Goal: Task Accomplishment & Management: Manage account settings

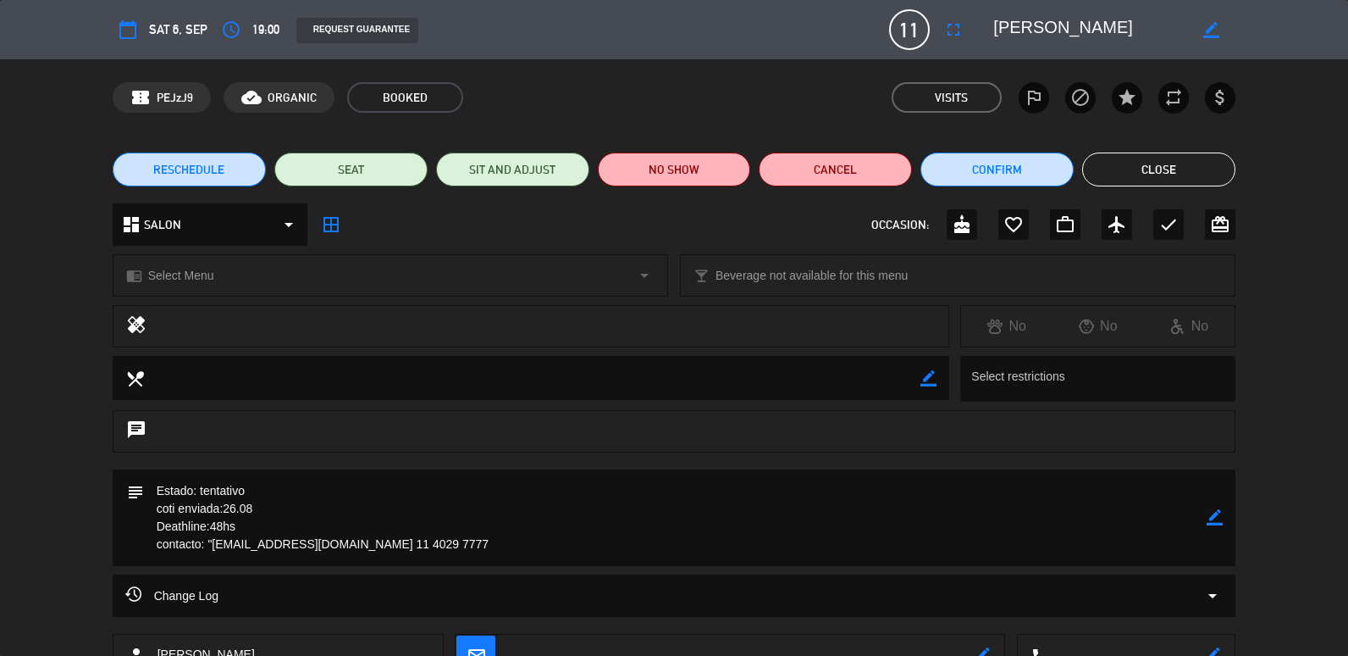
scroll to position [123, 0]
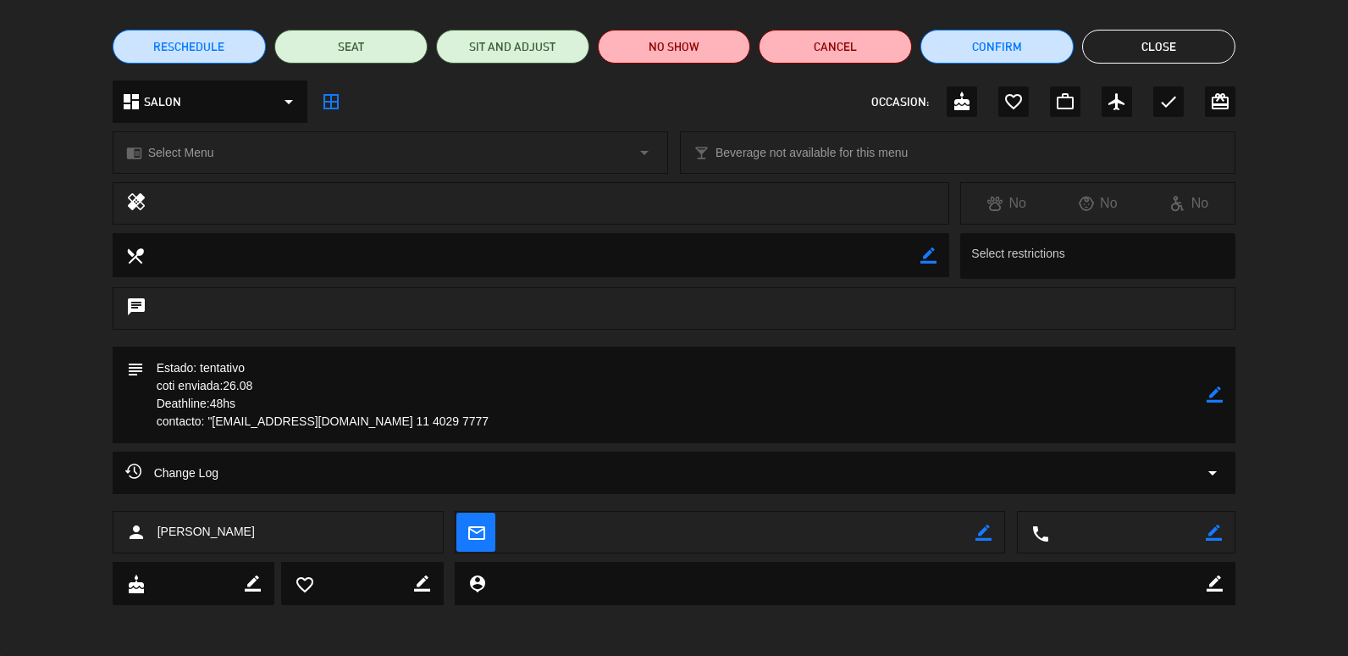
click at [1127, 47] on button "Close" at bounding box center [1158, 47] width 153 height 34
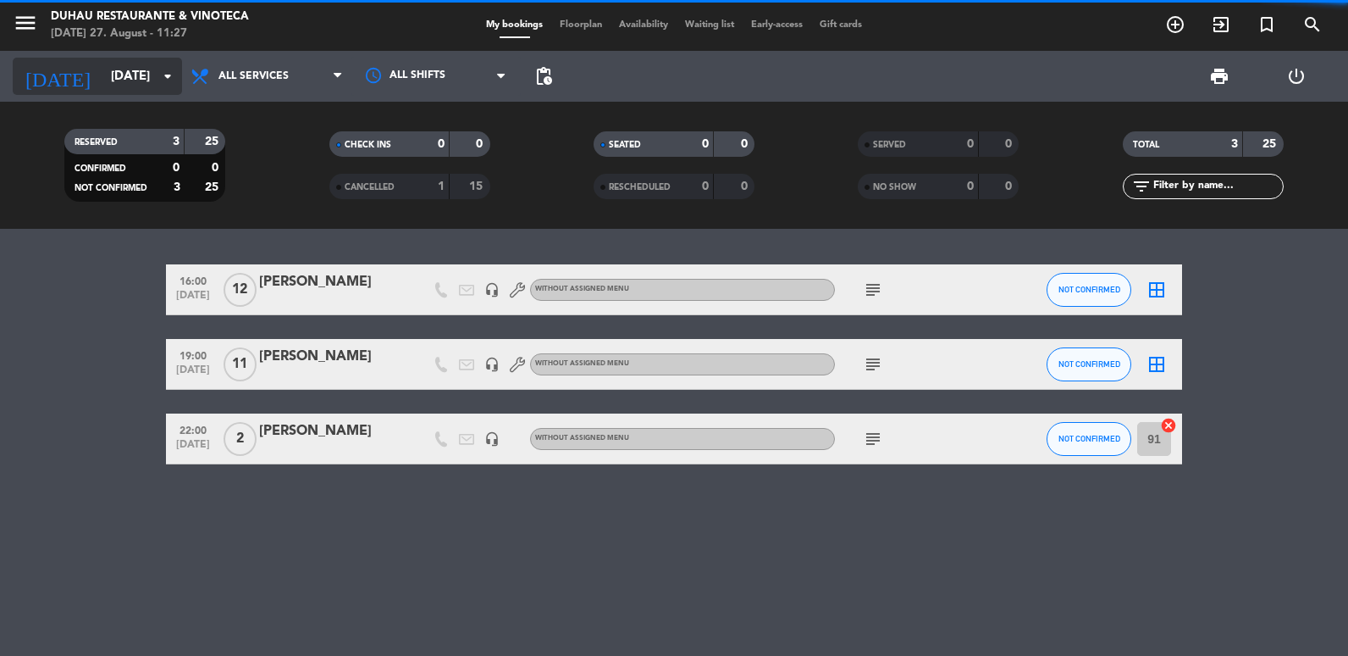
click at [127, 73] on input "[DATE]" at bounding box center [183, 76] width 163 height 31
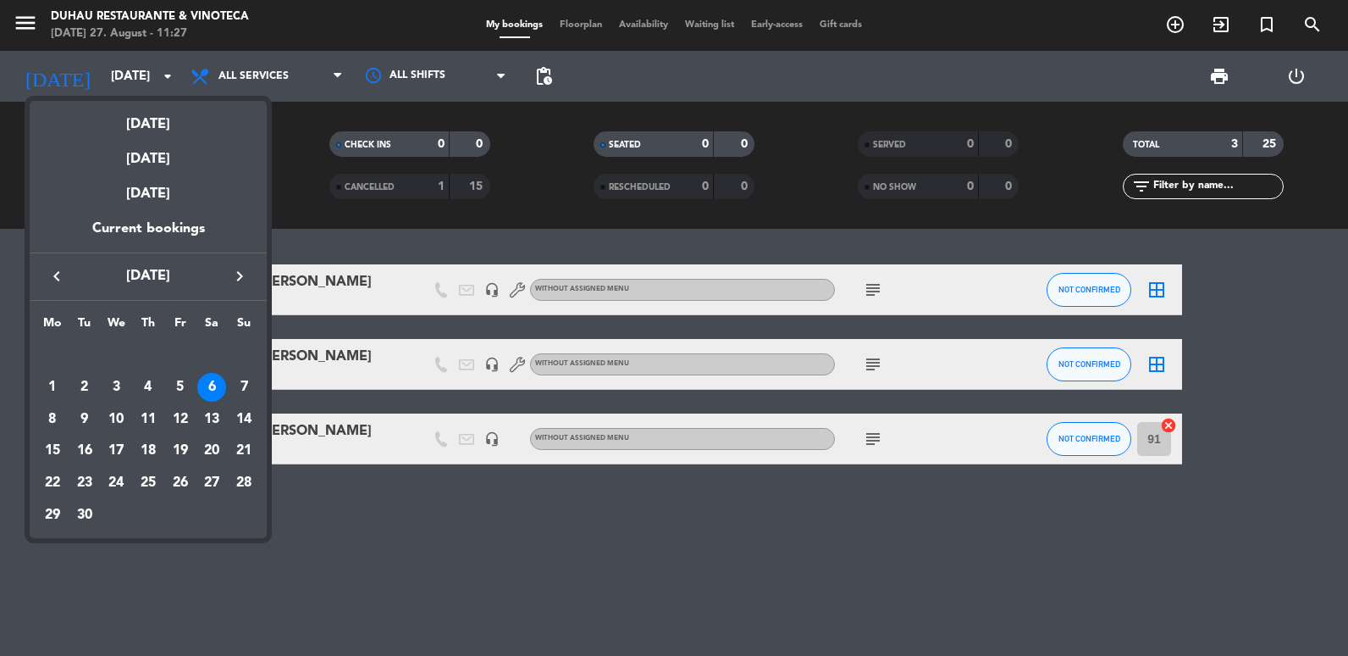
click at [243, 283] on icon "keyboard_arrow_right" at bounding box center [240, 276] width 20 height 20
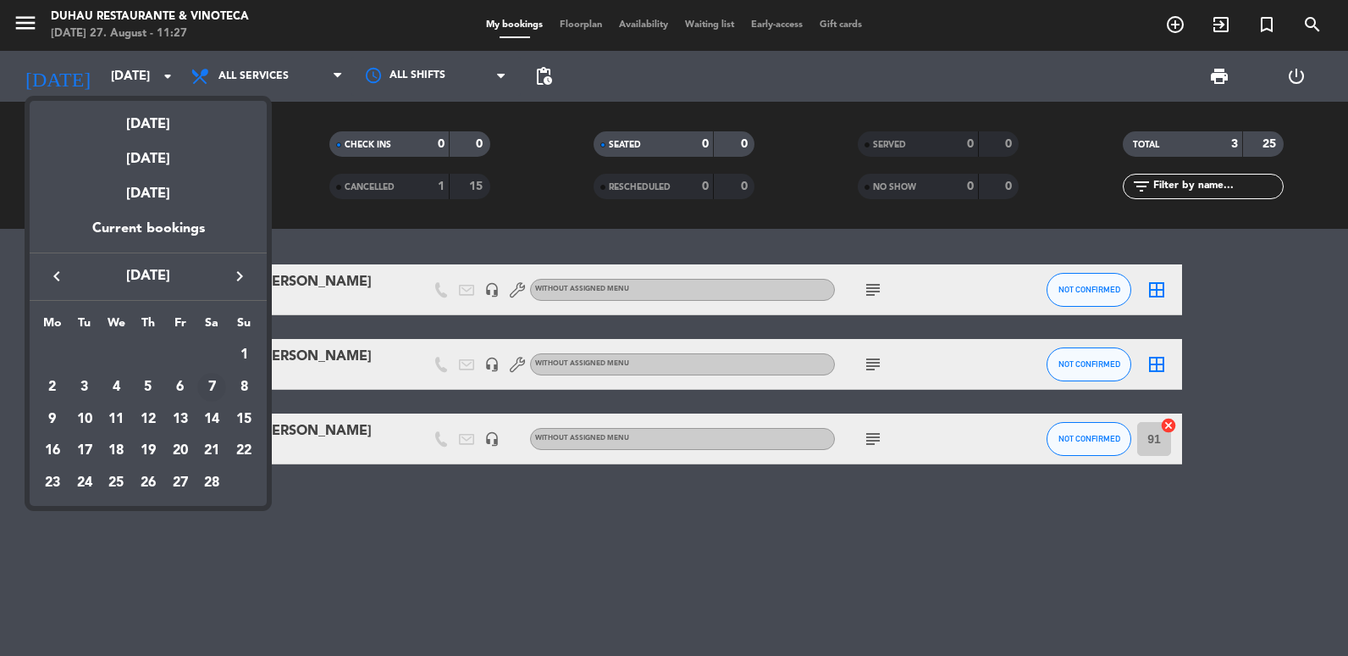
click at [209, 388] on div "7" at bounding box center [211, 387] width 29 height 29
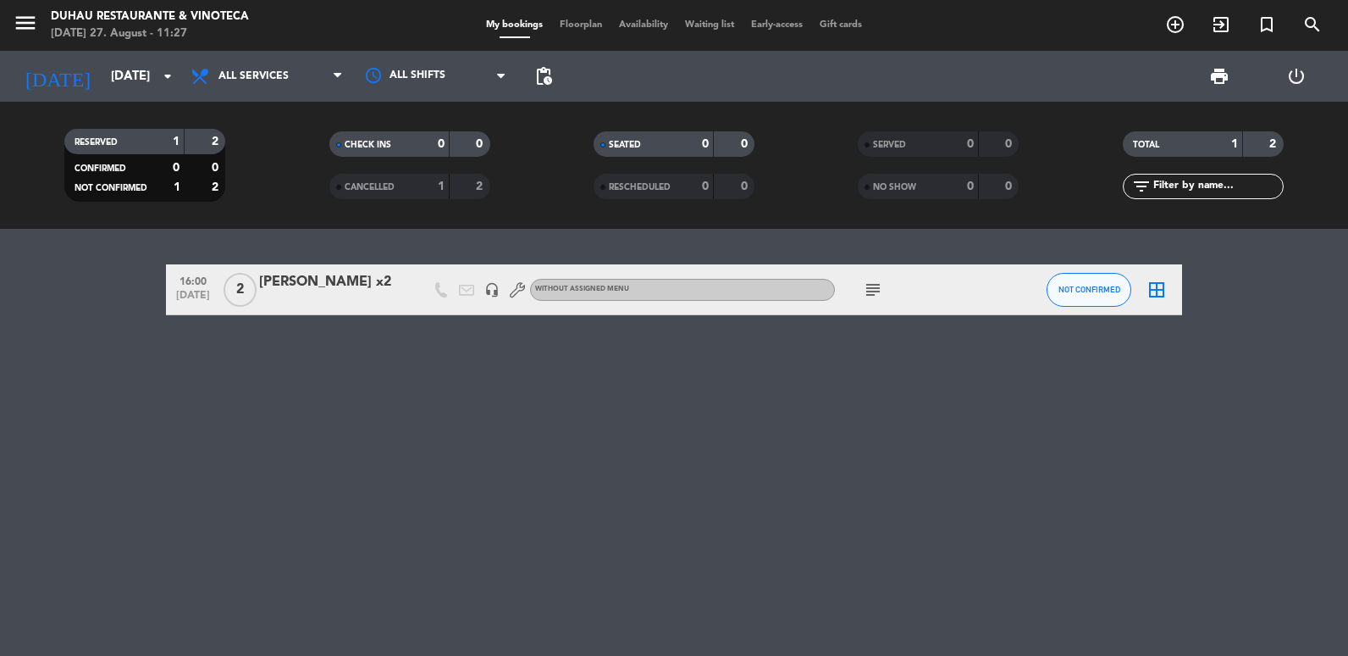
click at [335, 291] on div "[PERSON_NAME] x2" at bounding box center [331, 282] width 144 height 22
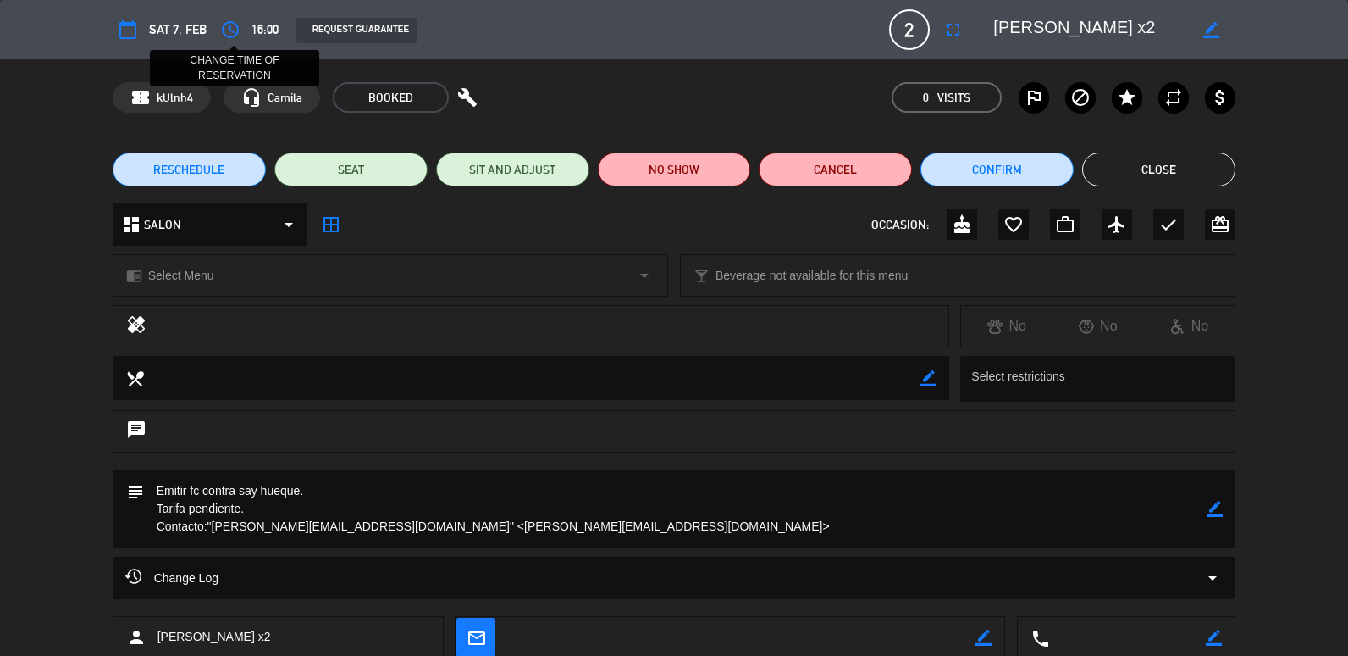
click at [221, 21] on icon "access_time" at bounding box center [230, 29] width 20 height 20
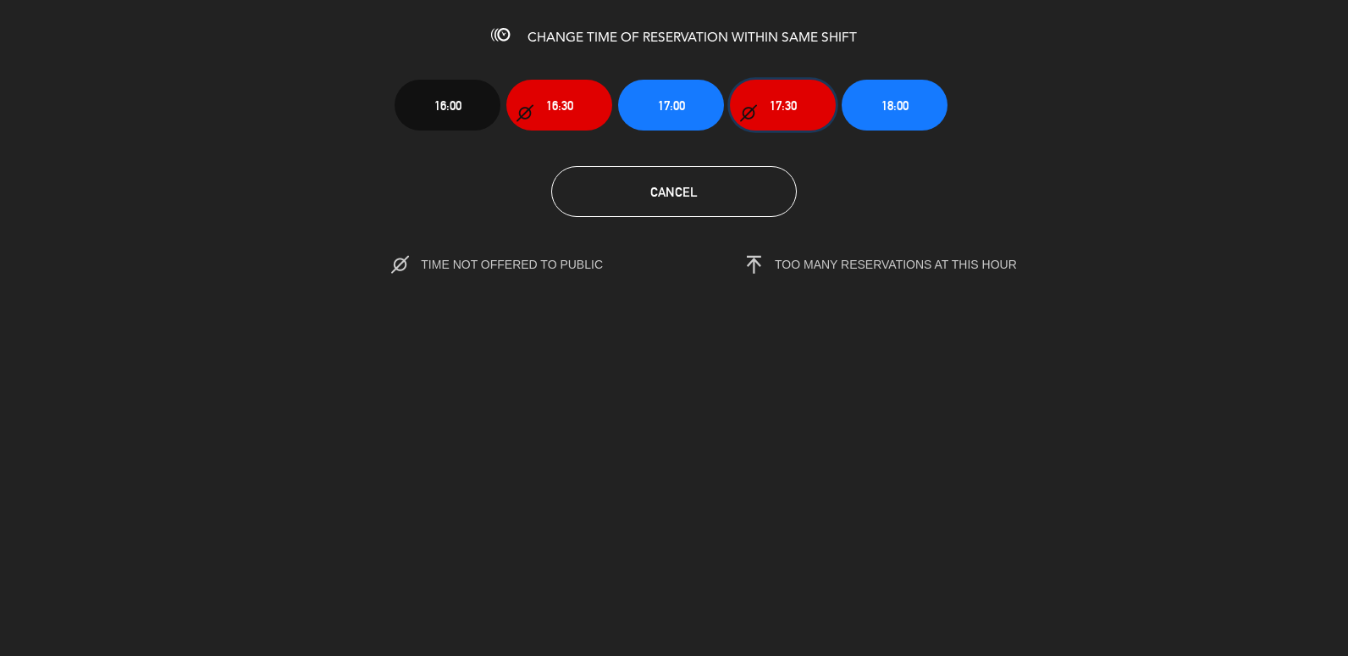
click at [766, 113] on button "17:30" at bounding box center [783, 105] width 106 height 51
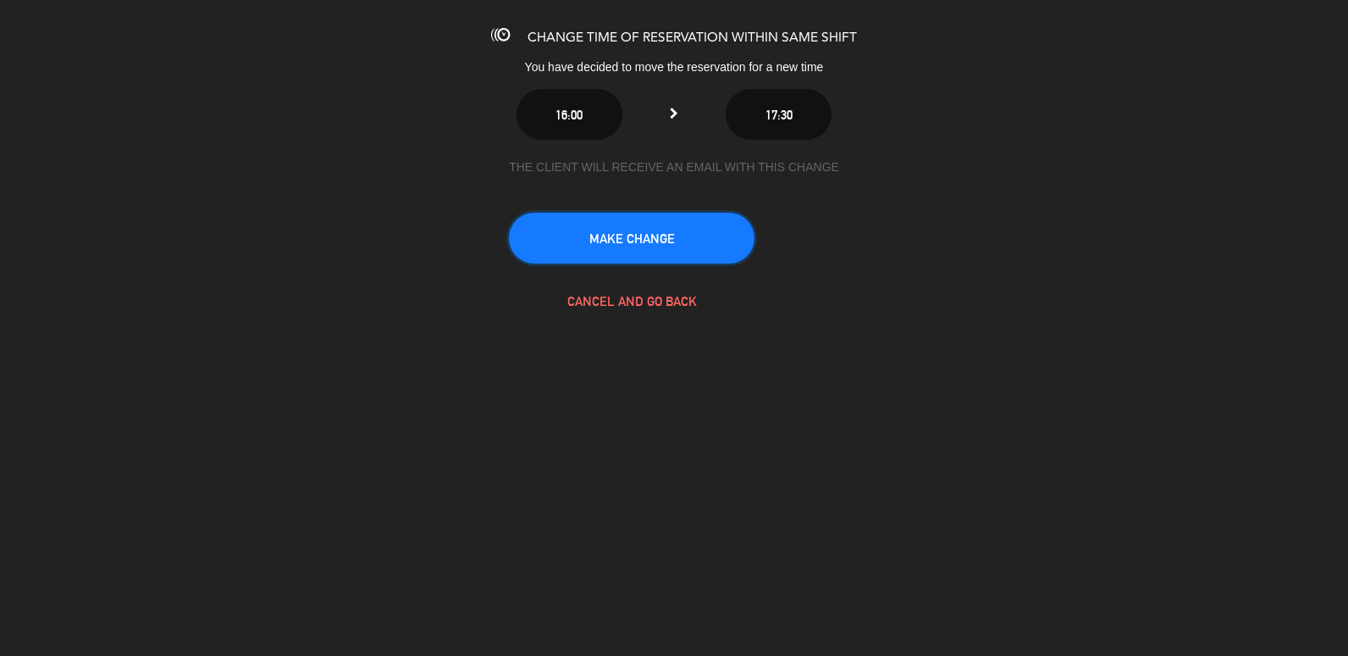
click at [645, 255] on button "MAKE CHANGE" at bounding box center [632, 238] width 246 height 51
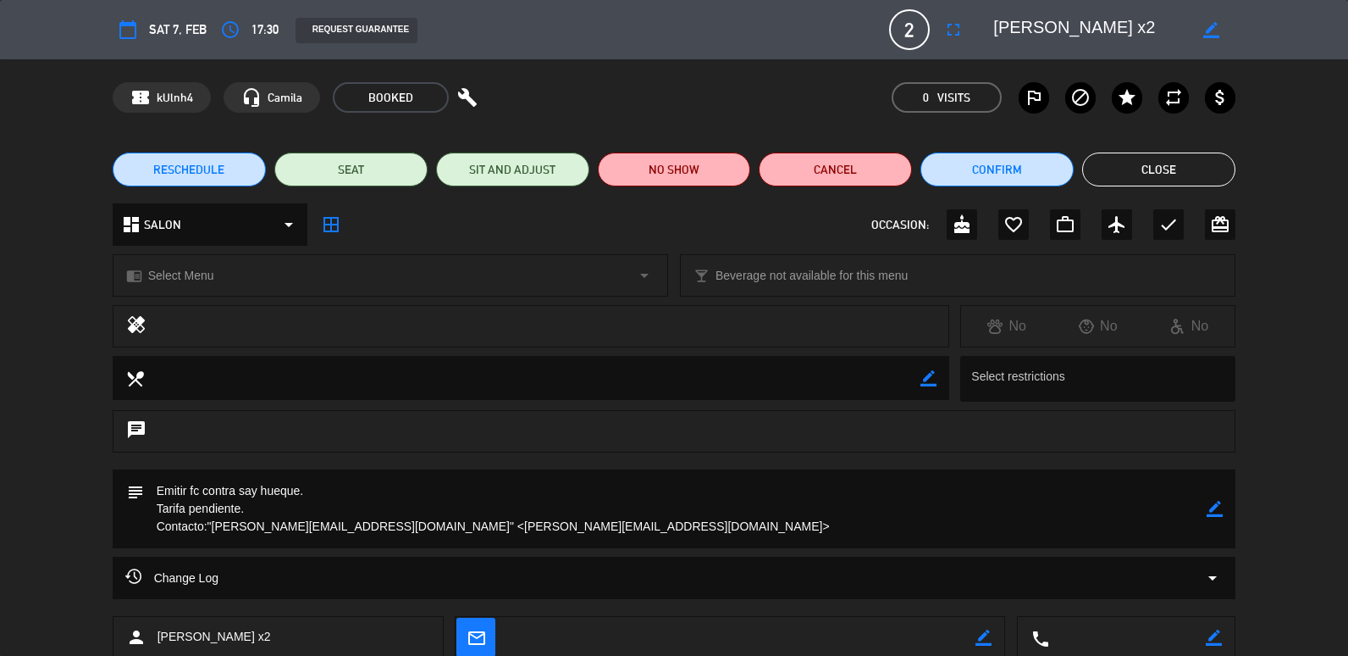
click at [1143, 159] on button "Close" at bounding box center [1158, 169] width 153 height 34
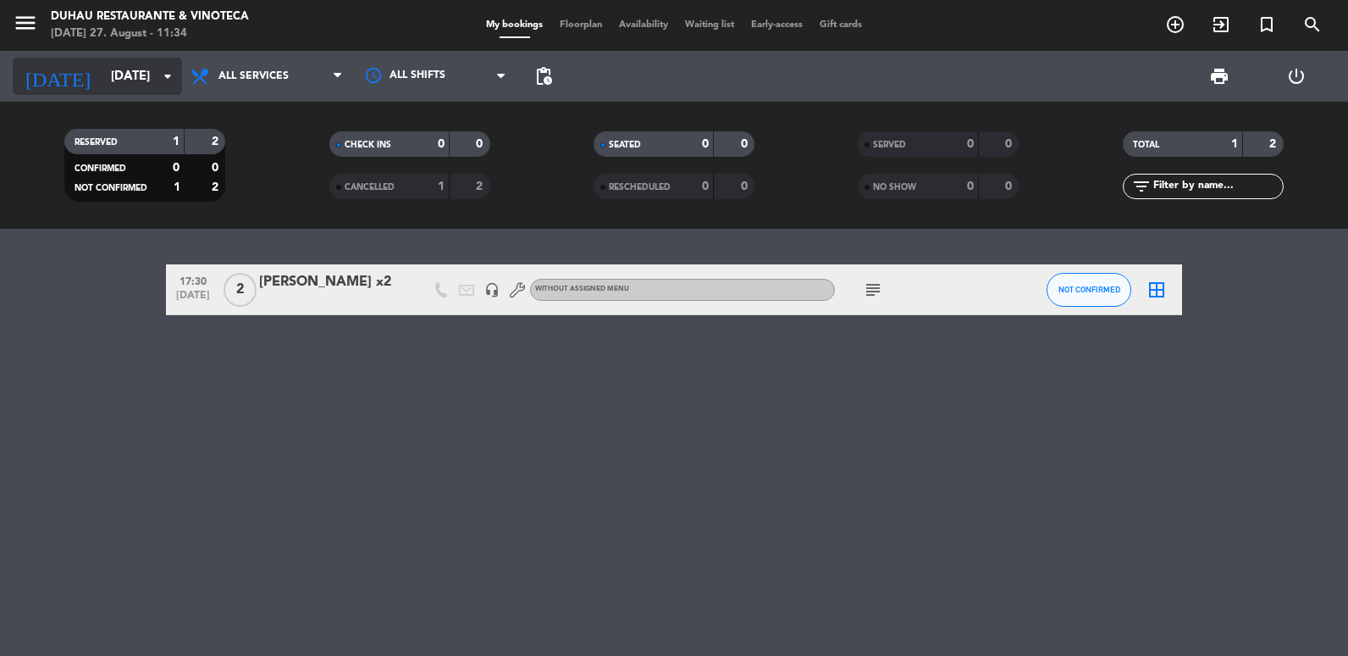
click at [102, 72] on input "[DATE]" at bounding box center [183, 76] width 163 height 31
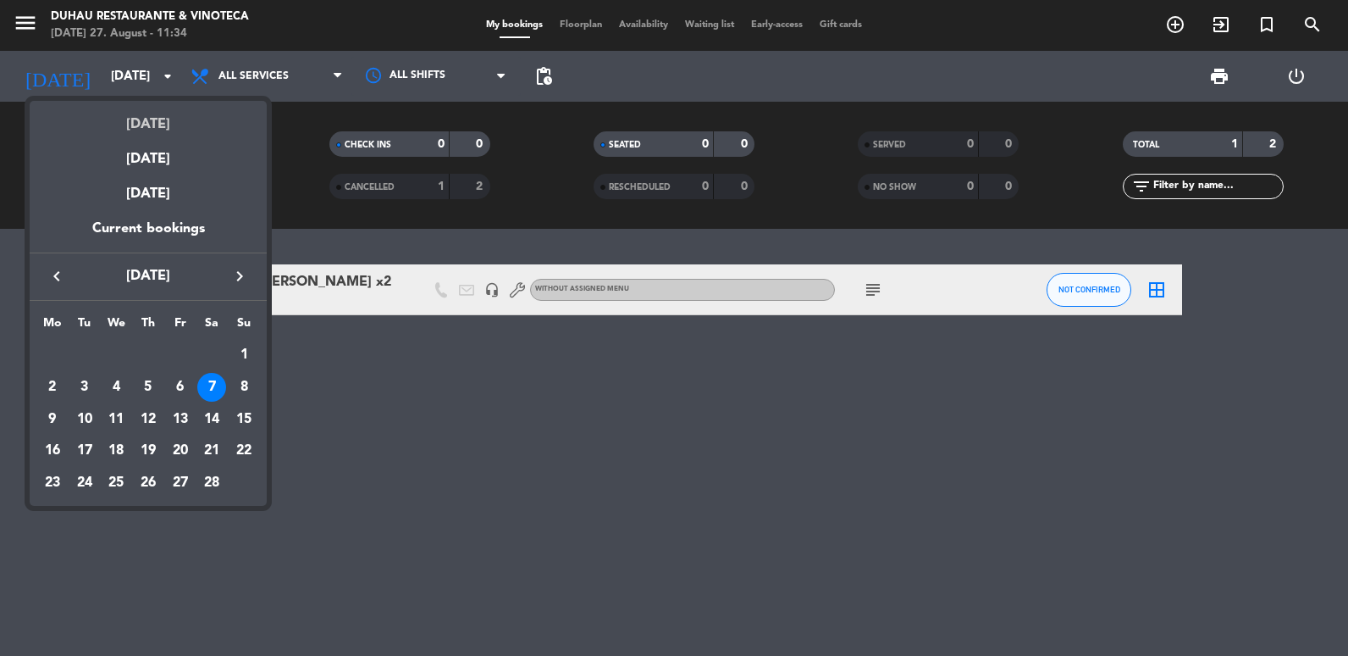
click at [146, 130] on div "[DATE]" at bounding box center [148, 118] width 237 height 35
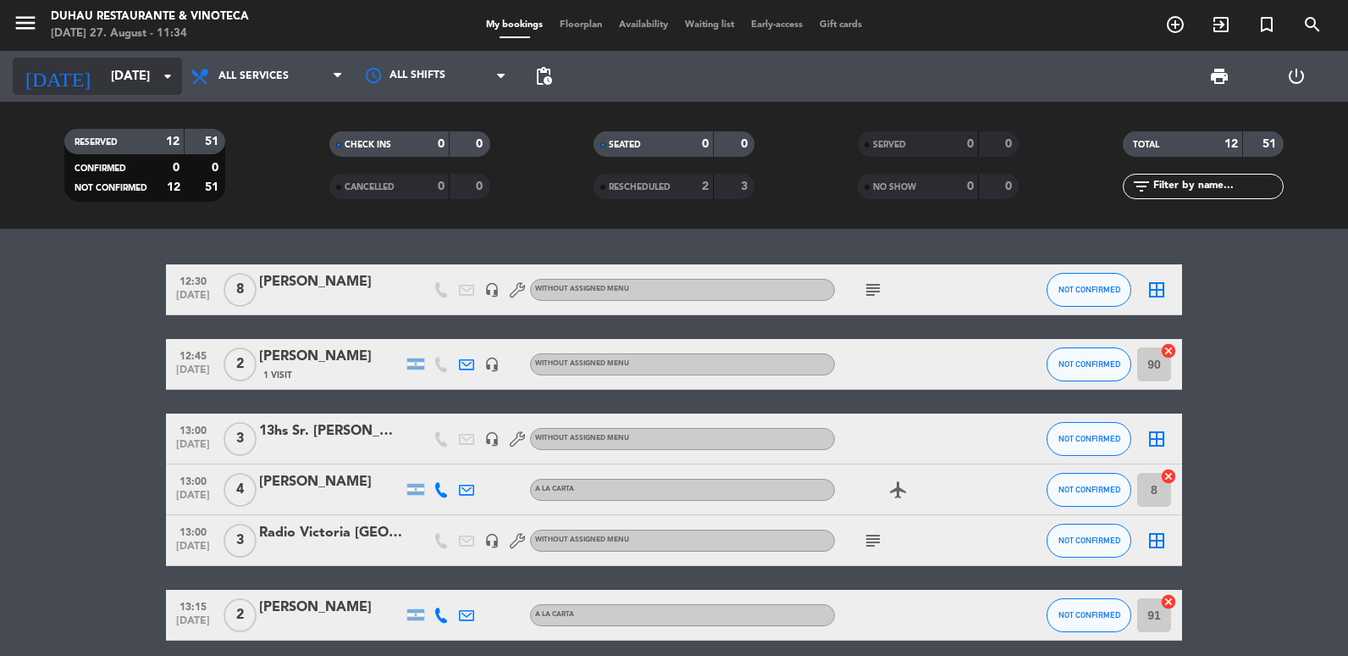
click at [173, 81] on icon "arrow_drop_down" at bounding box center [168, 76] width 20 height 20
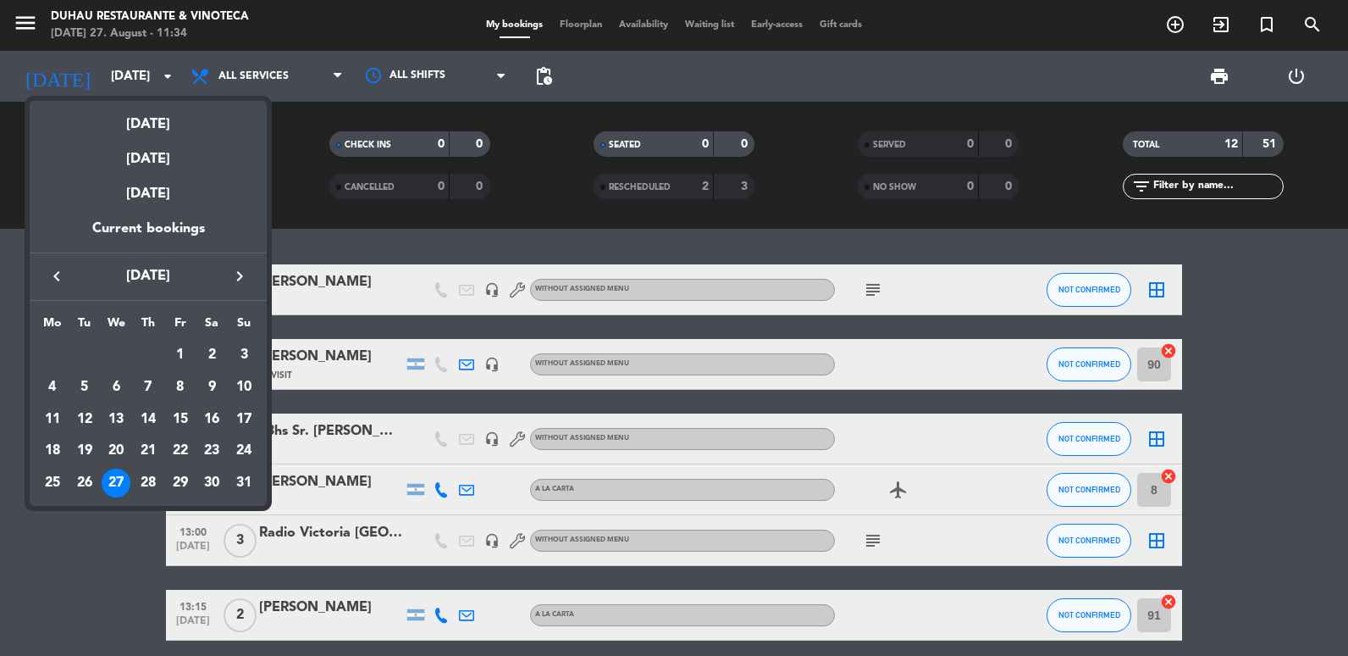
drag, startPoint x: 149, startPoint y: 482, endPoint x: 163, endPoint y: 456, distance: 29.5
click at [149, 479] on div "28" at bounding box center [148, 482] width 29 height 29
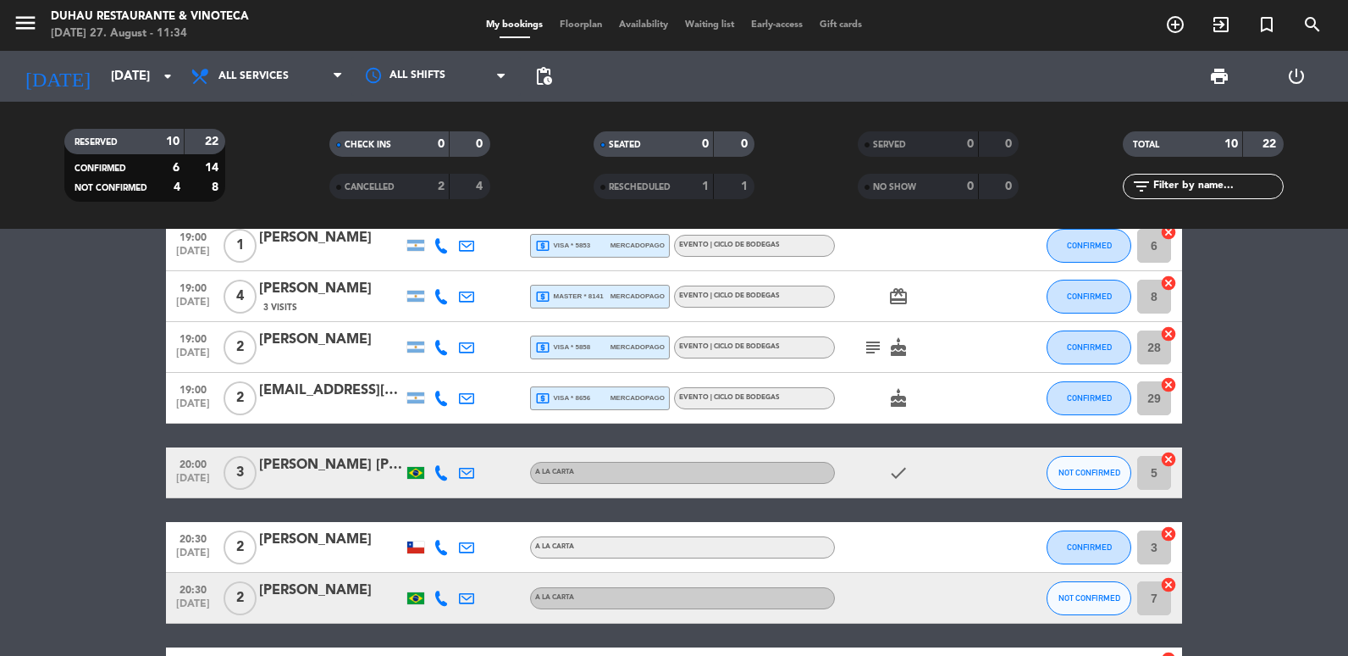
scroll to position [296, 0]
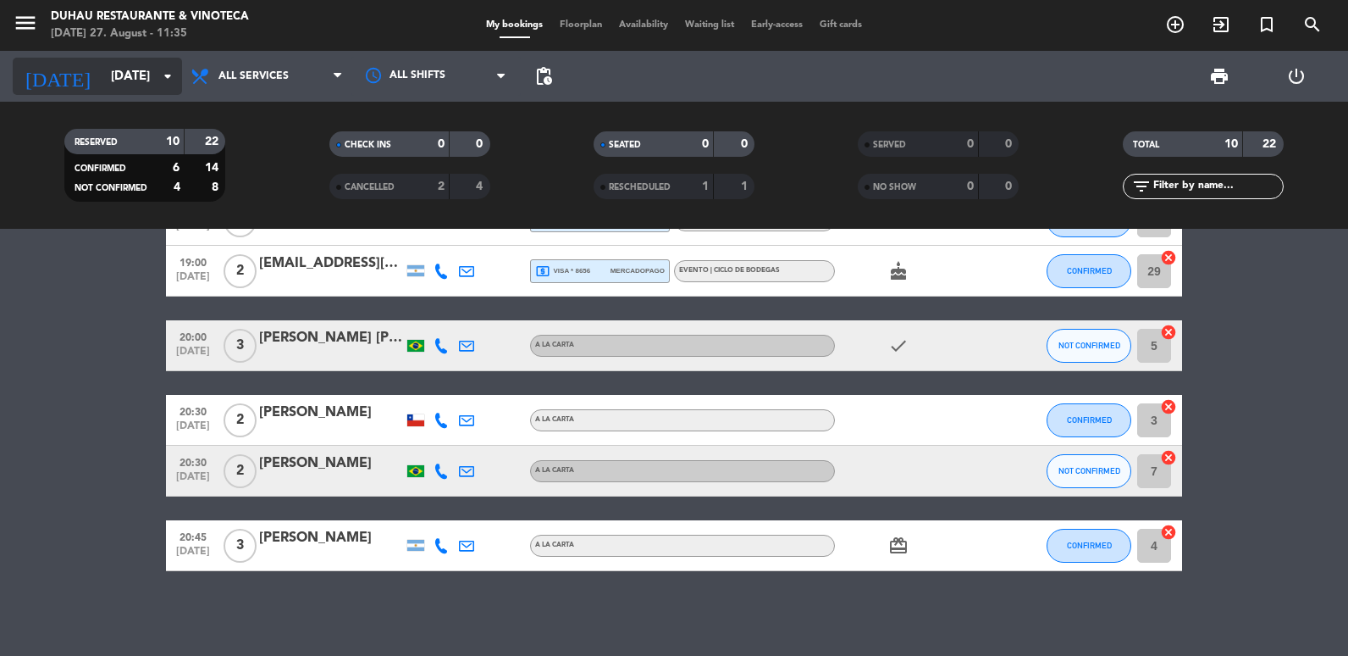
click at [130, 81] on input "[DATE]" at bounding box center [183, 76] width 163 height 31
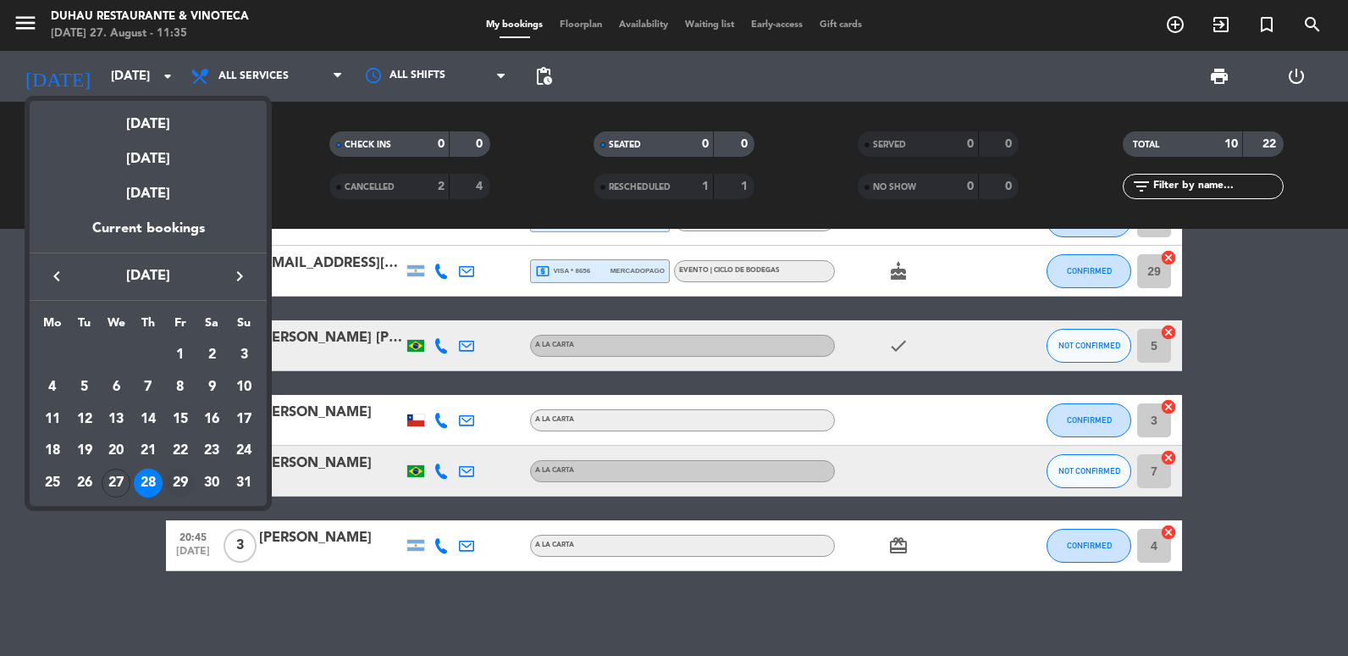
click at [189, 475] on div "29" at bounding box center [180, 482] width 29 height 29
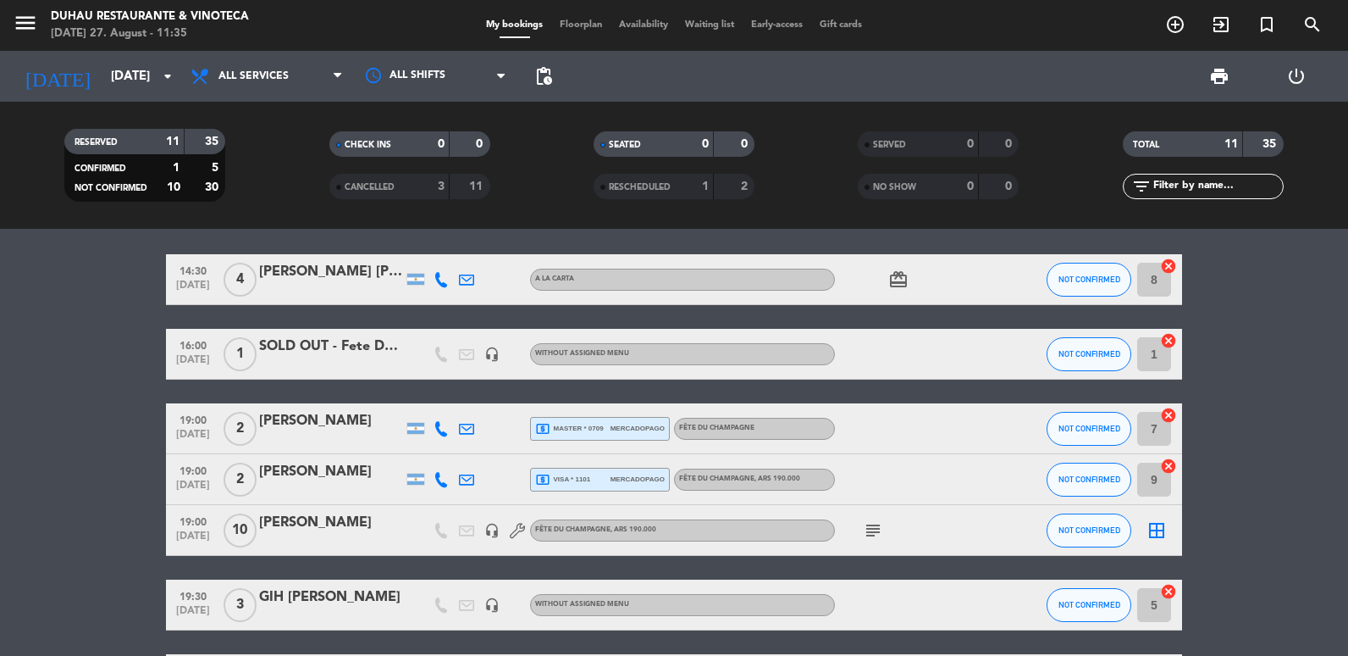
scroll to position [0, 0]
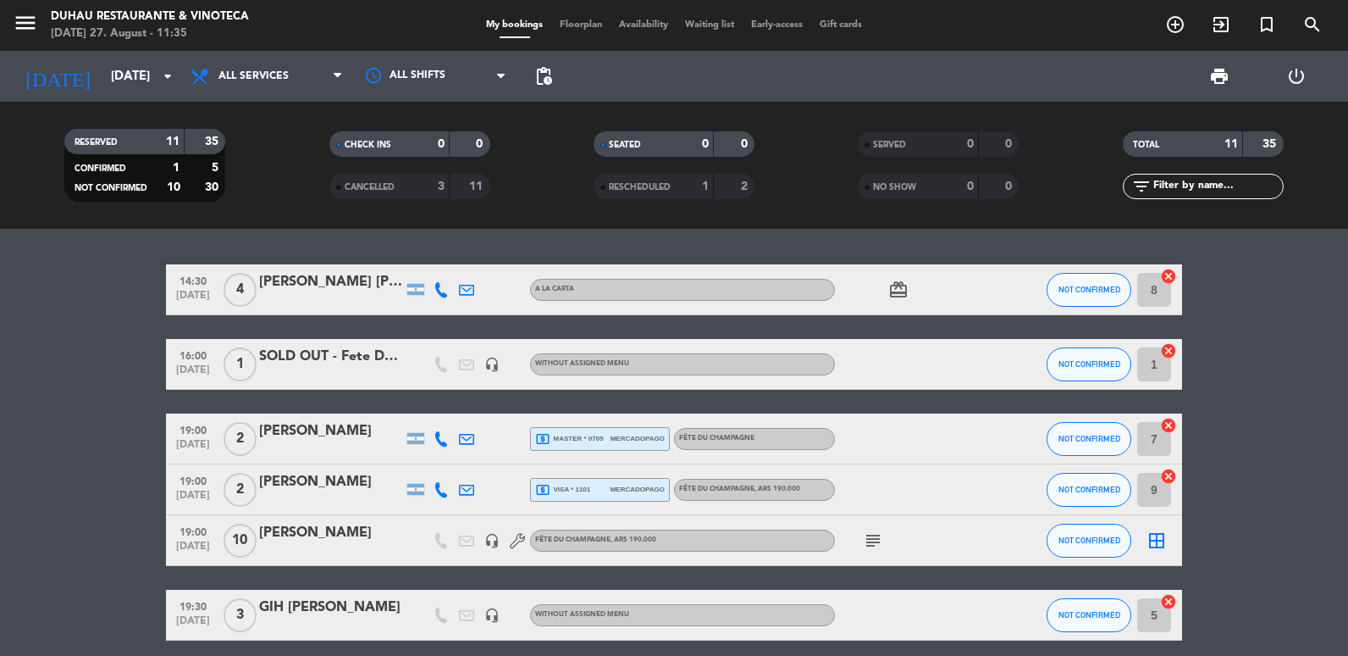
click at [876, 540] on icon "subject" at bounding box center [873, 540] width 20 height 20
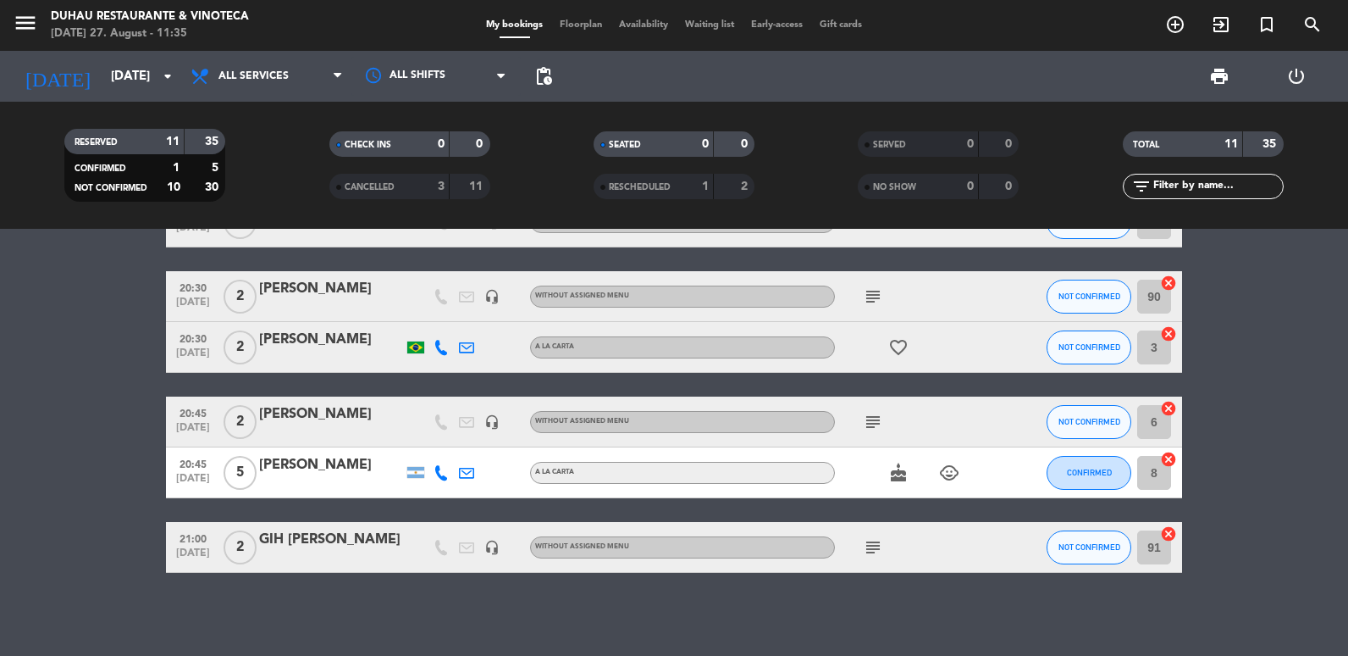
scroll to position [395, 0]
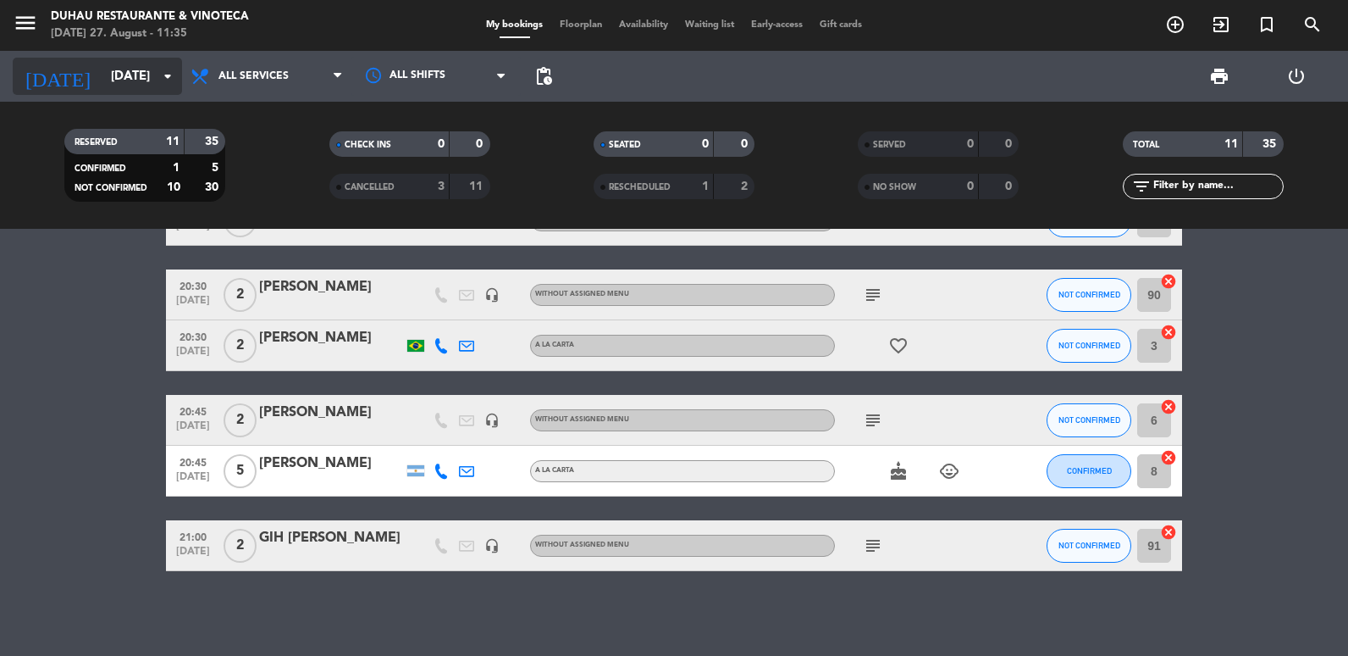
click at [102, 88] on input "[DATE]" at bounding box center [183, 76] width 163 height 31
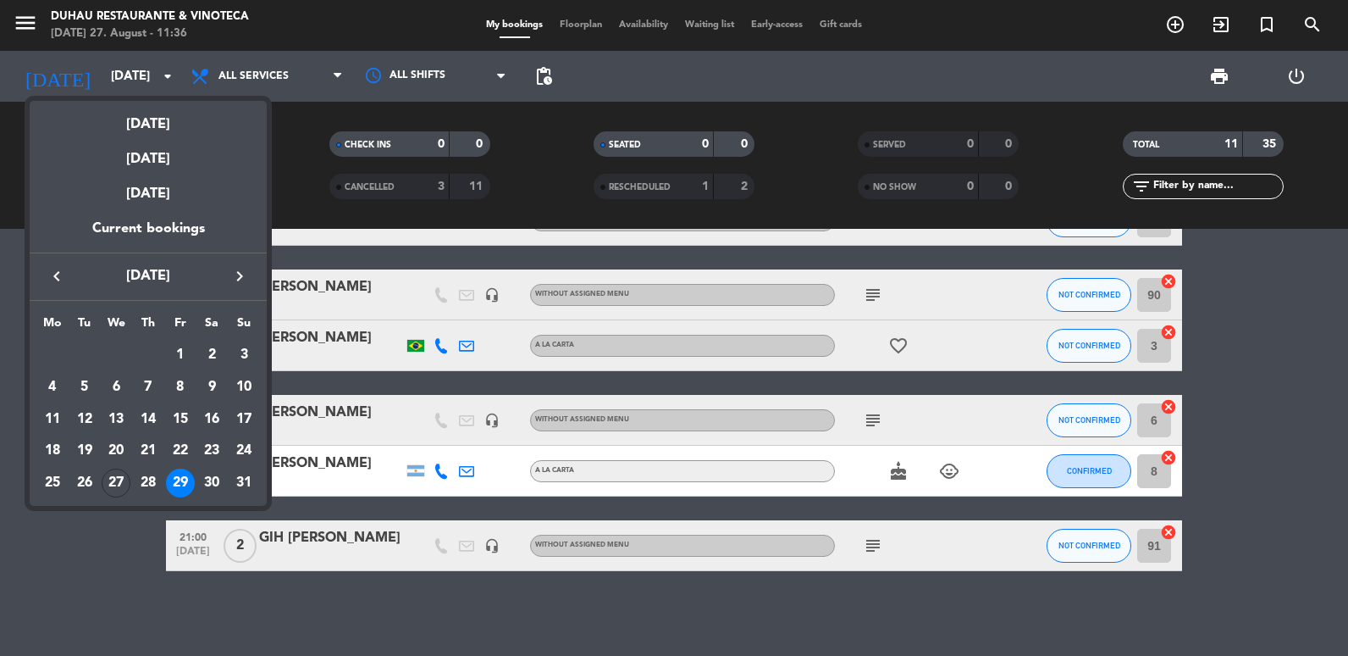
click at [193, 468] on td "29" at bounding box center [180, 483] width 32 height 32
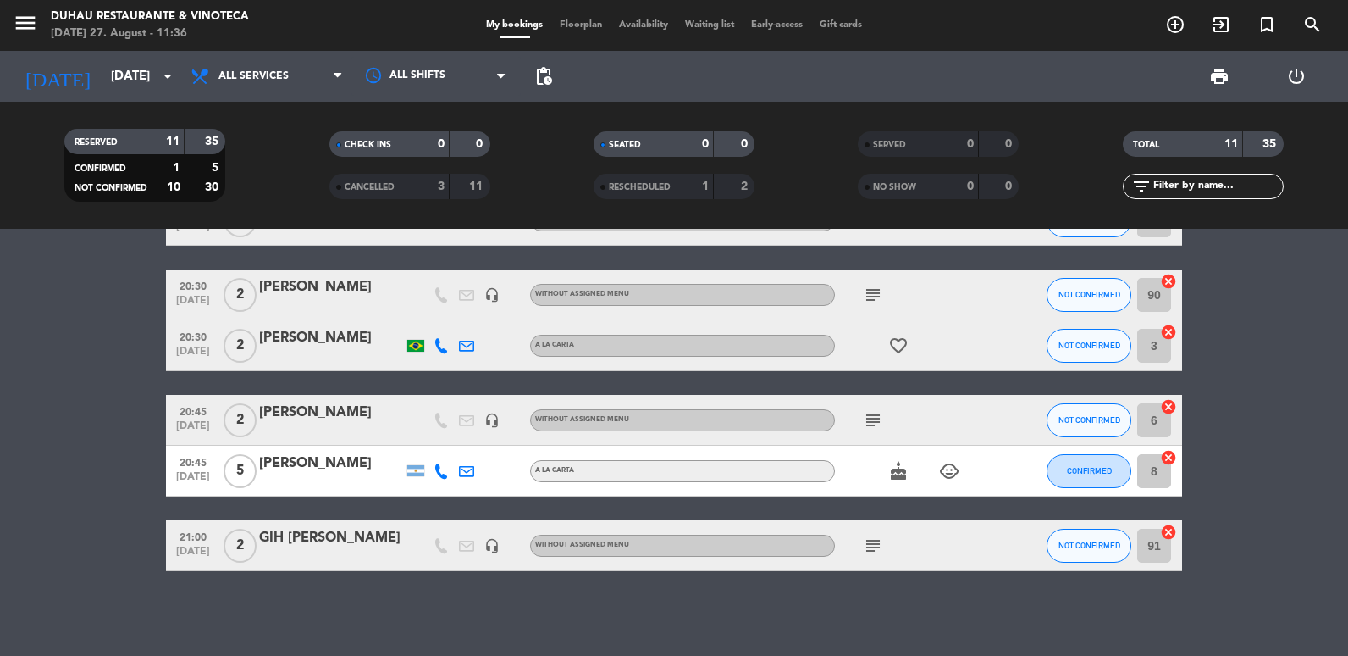
click at [138, 38] on div "[DATE] 27. August - 11:36" at bounding box center [150, 33] width 198 height 17
click at [134, 98] on div "[DATE] [DATE] arrow_drop_down" at bounding box center [97, 76] width 169 height 51
click at [134, 94] on div "[DATE] [DATE] arrow_drop_down" at bounding box center [97, 76] width 169 height 37
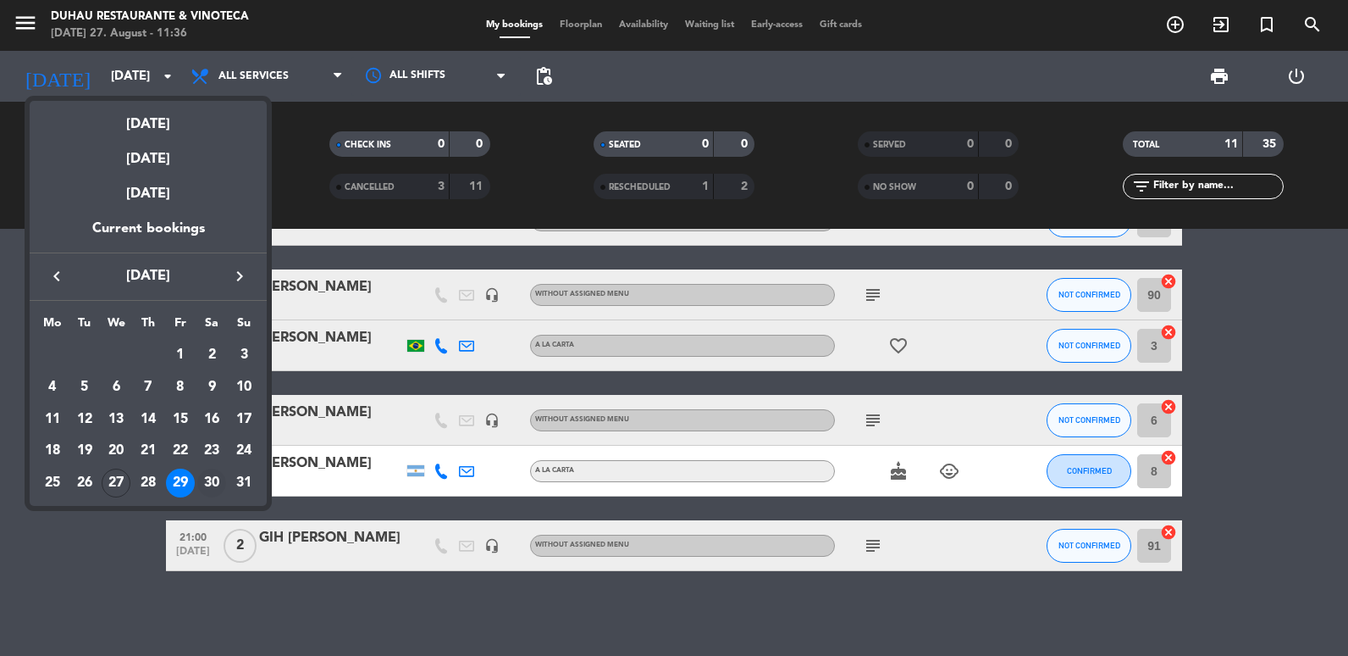
click at [208, 483] on div "30" at bounding box center [211, 482] width 29 height 29
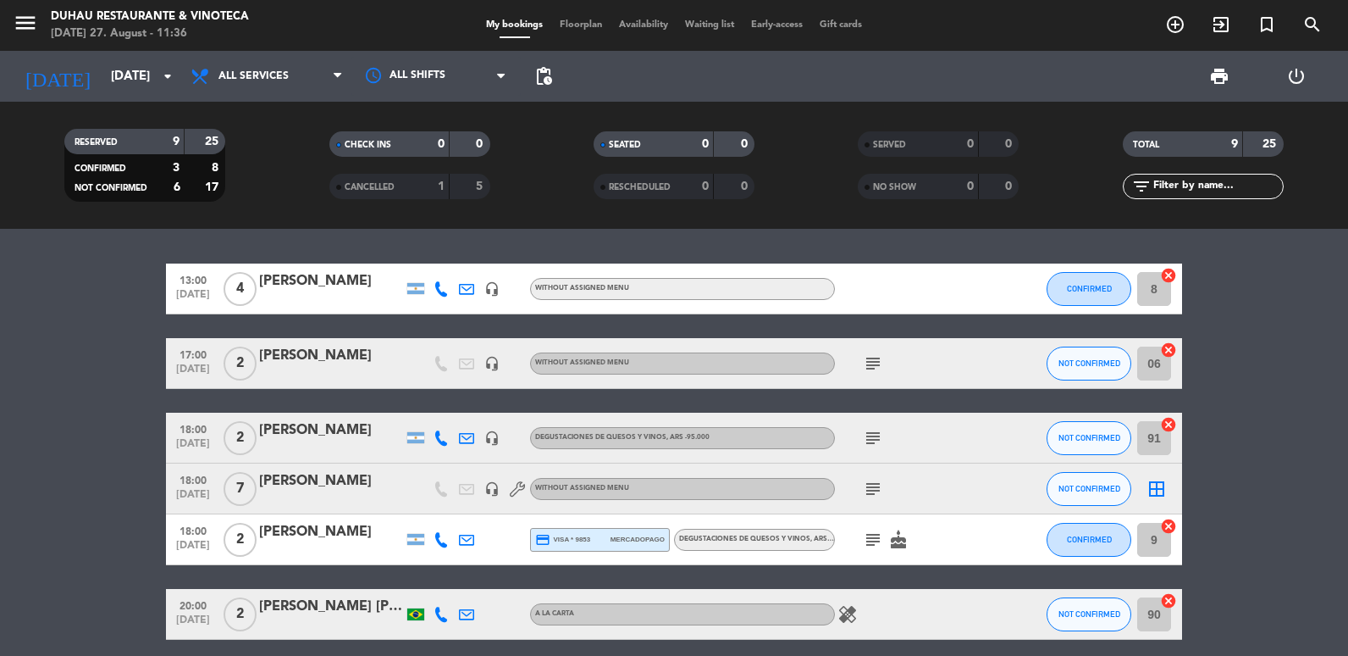
scroll to position [0, 0]
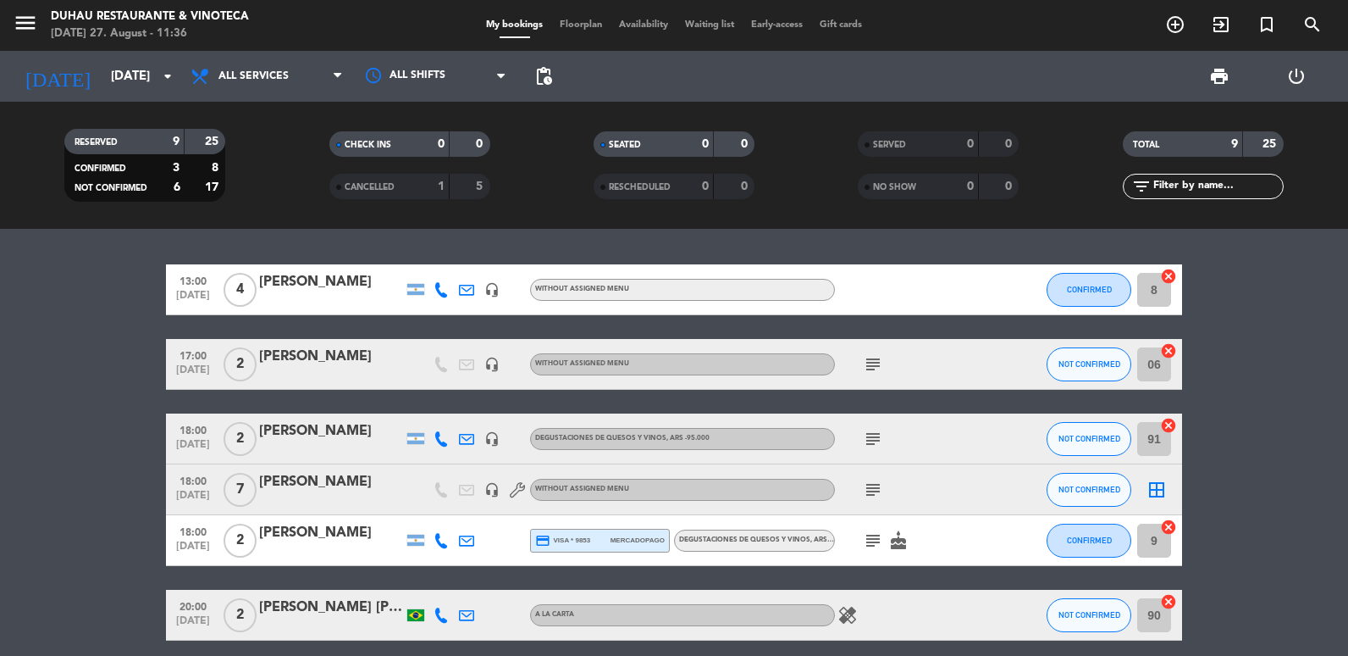
click at [876, 490] on icon "subject" at bounding box center [873, 489] width 20 height 20
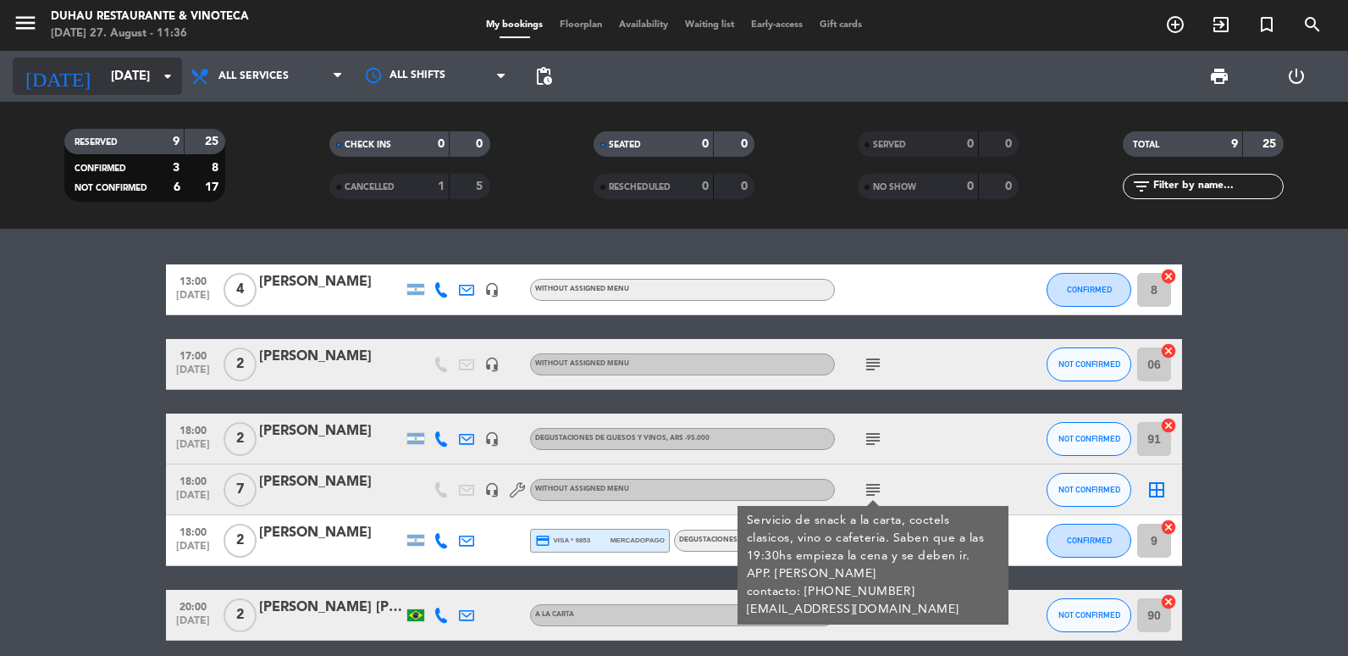
click at [102, 78] on input "[DATE]" at bounding box center [183, 76] width 163 height 31
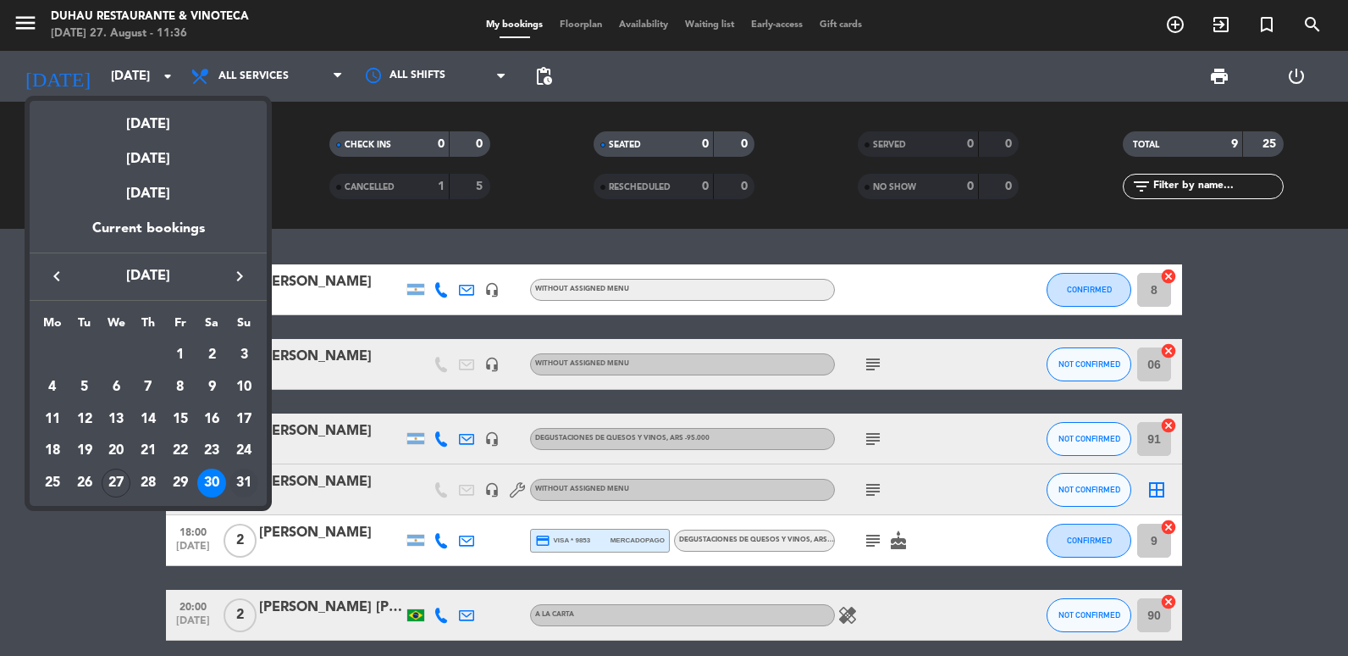
click at [252, 472] on div "31" at bounding box center [244, 482] width 29 height 29
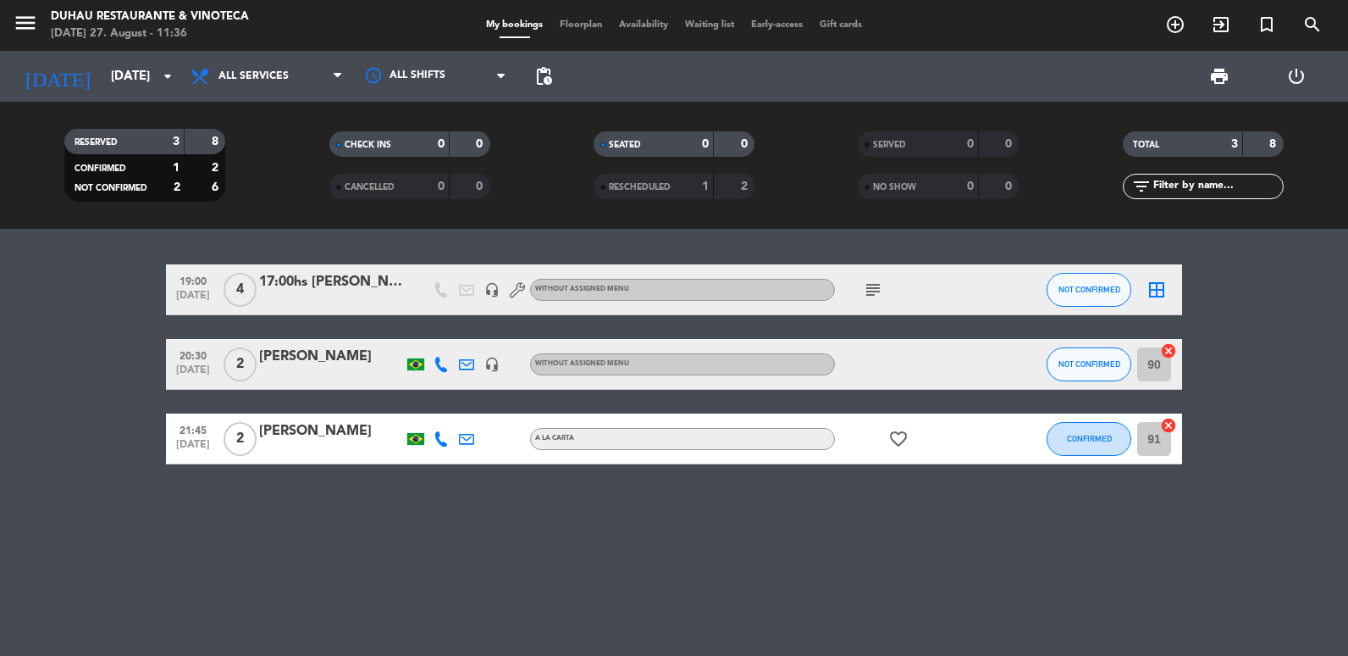
click at [127, 104] on div "RESERVED 3 8 CONFIRMED 1 2 NOT CONFIRMED 2 6 CHECK INS 0 0 CANCELLED 0 0 SEATED…" at bounding box center [674, 165] width 1348 height 127
click at [116, 51] on div "[DATE] [DATE] arrow_drop_down" at bounding box center [97, 76] width 169 height 51
click at [121, 69] on input "[DATE]" at bounding box center [183, 76] width 163 height 31
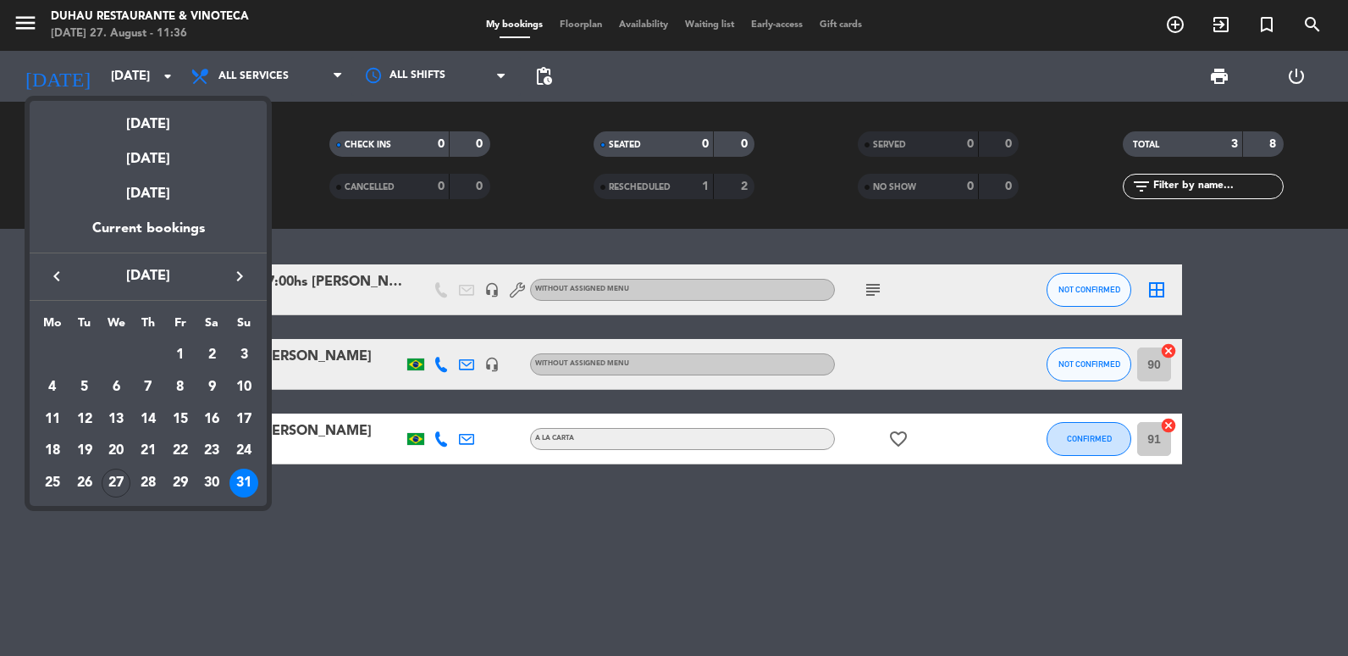
click at [239, 266] on icon "keyboard_arrow_right" at bounding box center [240, 276] width 20 height 20
click at [51, 392] on div "1" at bounding box center [52, 387] width 29 height 29
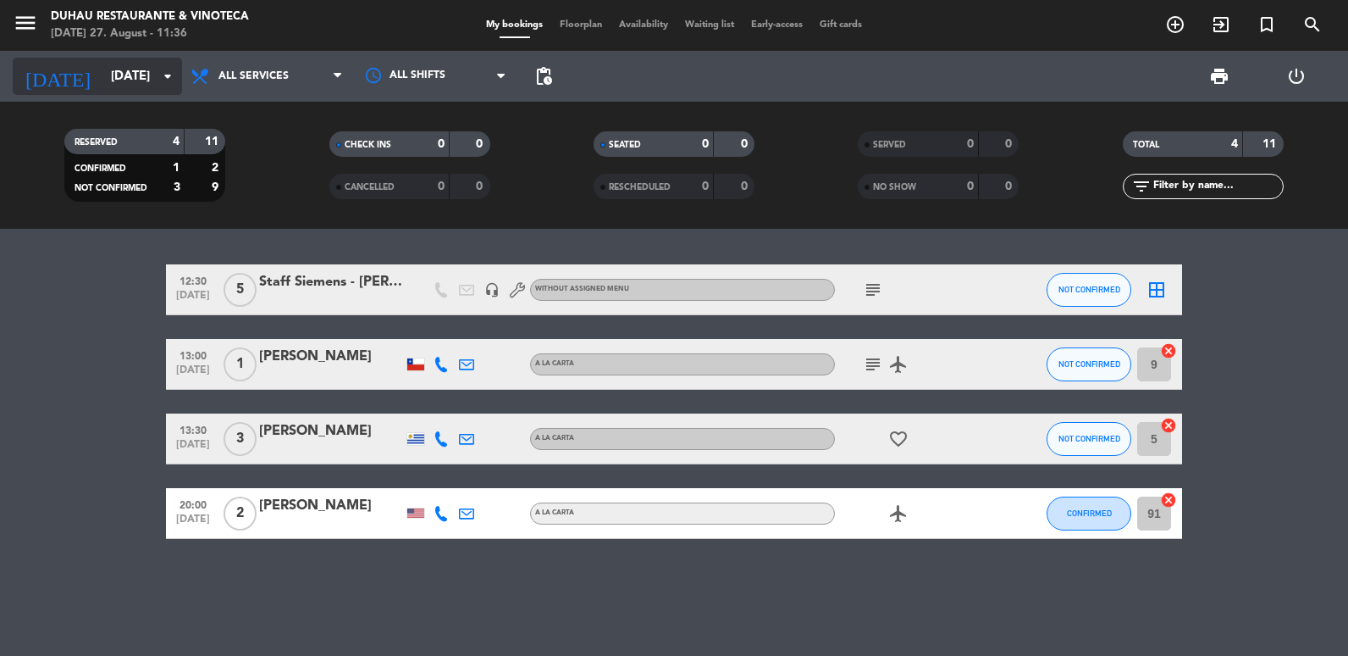
click at [115, 86] on input "[DATE]" at bounding box center [183, 76] width 163 height 31
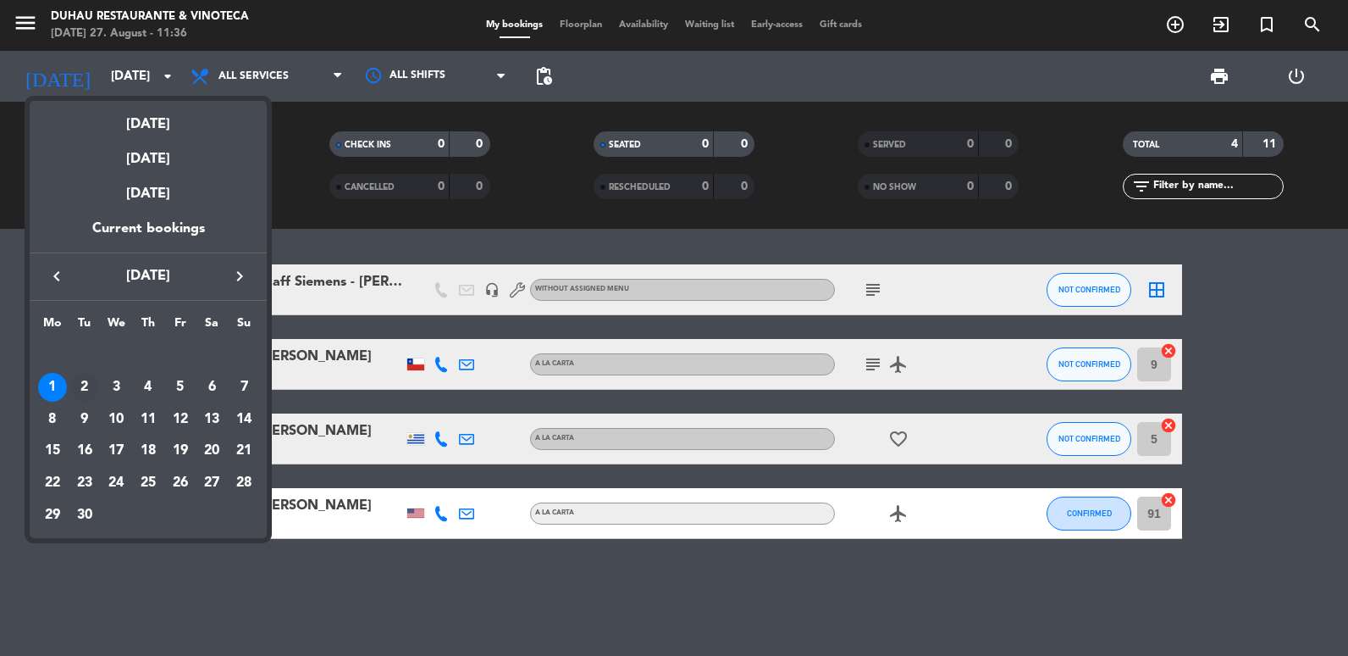
click at [81, 384] on div "2" at bounding box center [84, 387] width 29 height 29
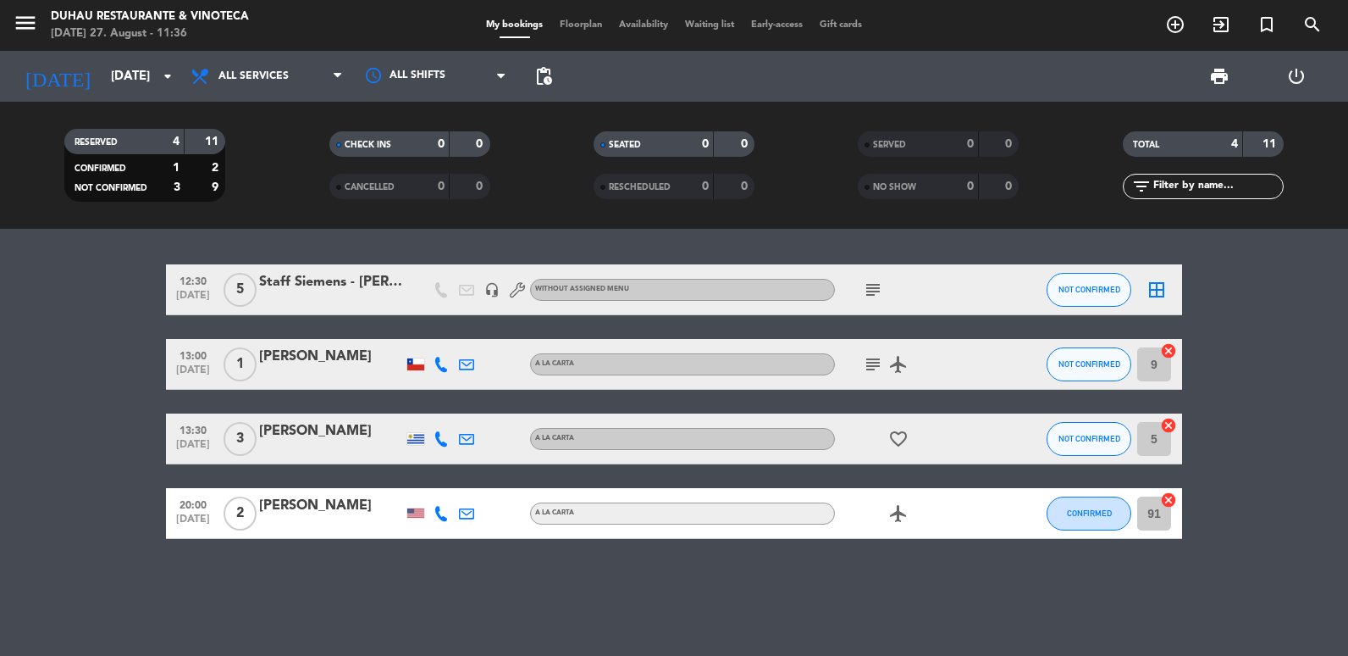
type input "[DATE]"
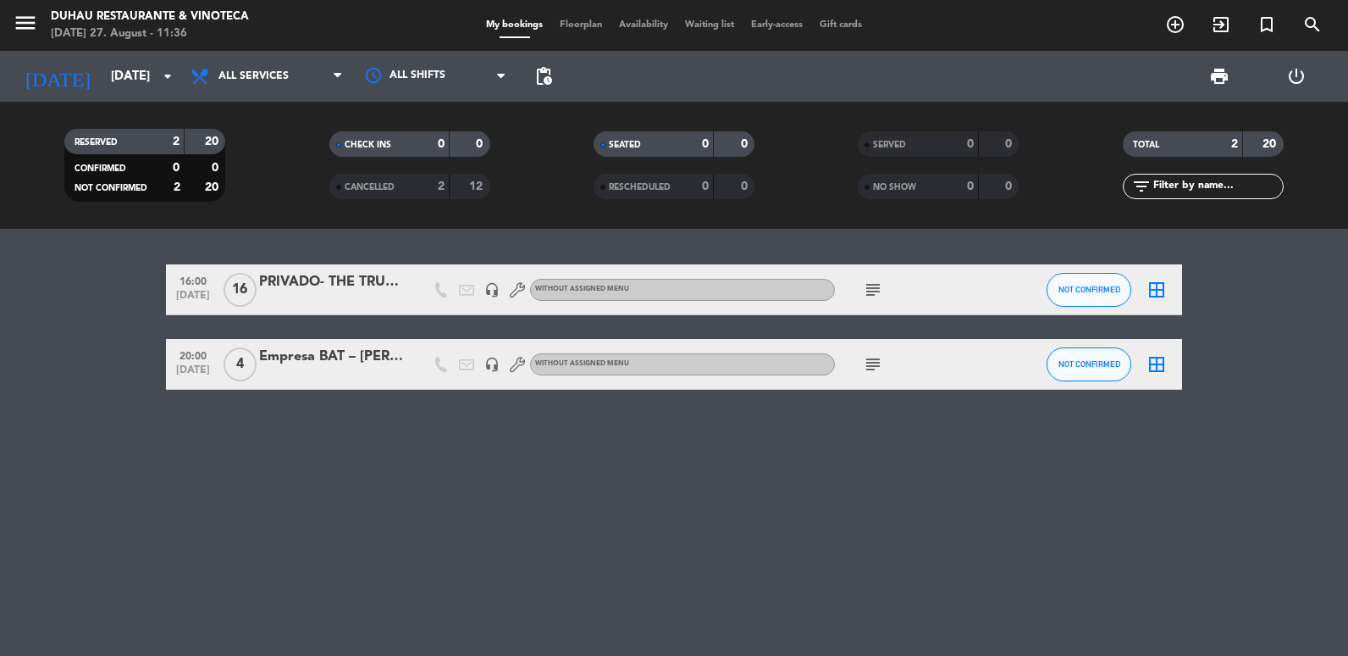
click at [153, 99] on div "[DATE] [DATE] arrow_drop_down" at bounding box center [97, 76] width 169 height 51
